Goal: Task Accomplishment & Management: Complete application form

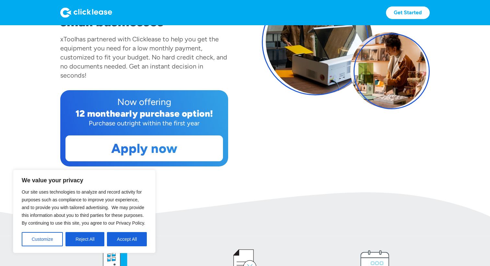
scroll to position [111, 0]
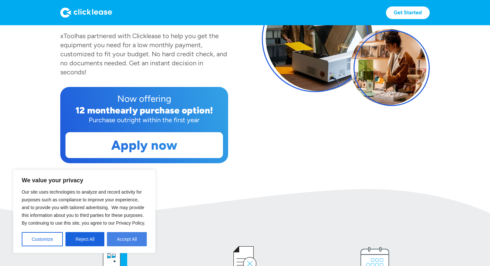
click at [125, 239] on button "Accept All" at bounding box center [127, 239] width 40 height 14
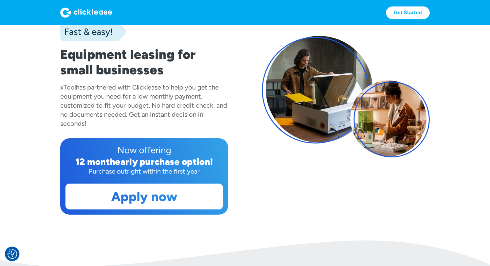
scroll to position [116, 0]
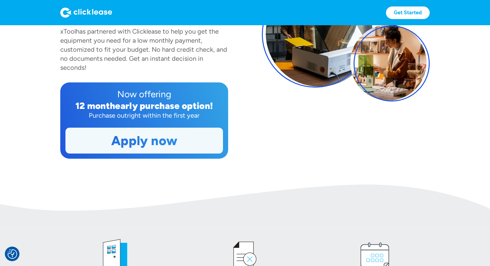
click at [150, 141] on link "Apply now" at bounding box center [144, 140] width 157 height 25
